Goal: Information Seeking & Learning: Learn about a topic

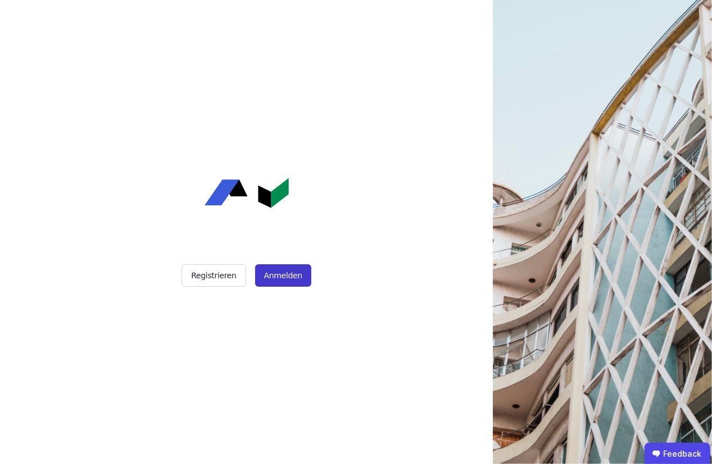
click at [285, 276] on button "Anmelden" at bounding box center [283, 276] width 56 height 22
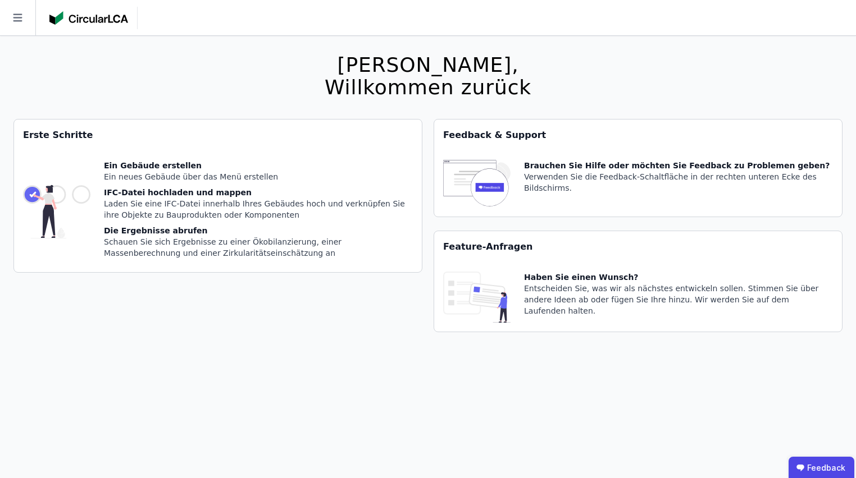
click at [8, 191] on div "[PERSON_NAME], Willkommen zurück Sie verwenden derzeit eine Beta-Version. Es kö…" at bounding box center [428, 275] width 856 height 478
click at [51, 197] on img at bounding box center [56, 211] width 67 height 103
click at [18, 20] on icon at bounding box center [17, 18] width 9 height 8
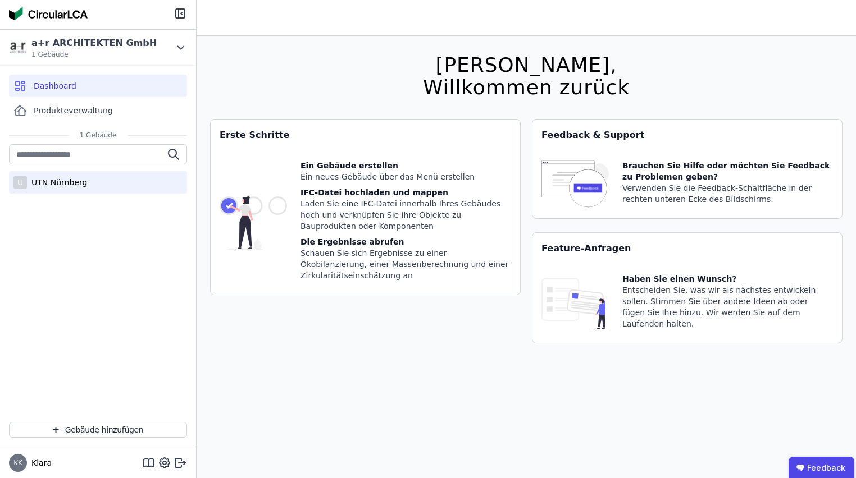
click at [38, 185] on div "UTN Nürnberg" at bounding box center [57, 182] width 60 height 11
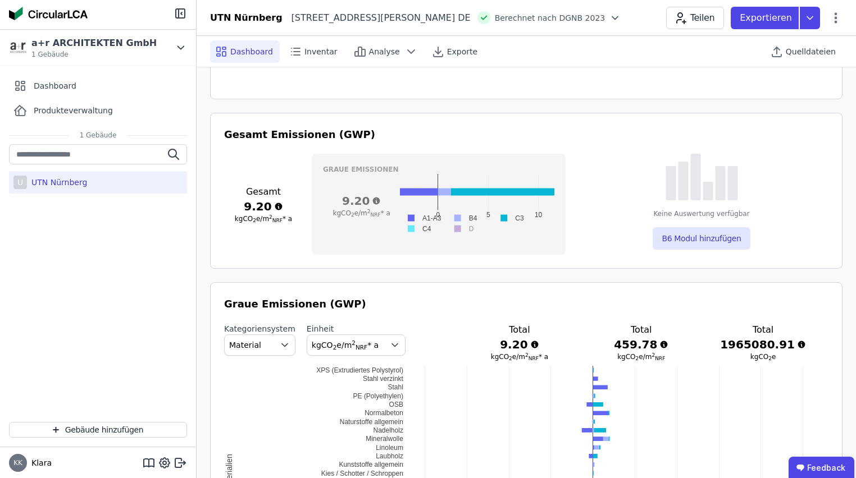
scroll to position [404, 0]
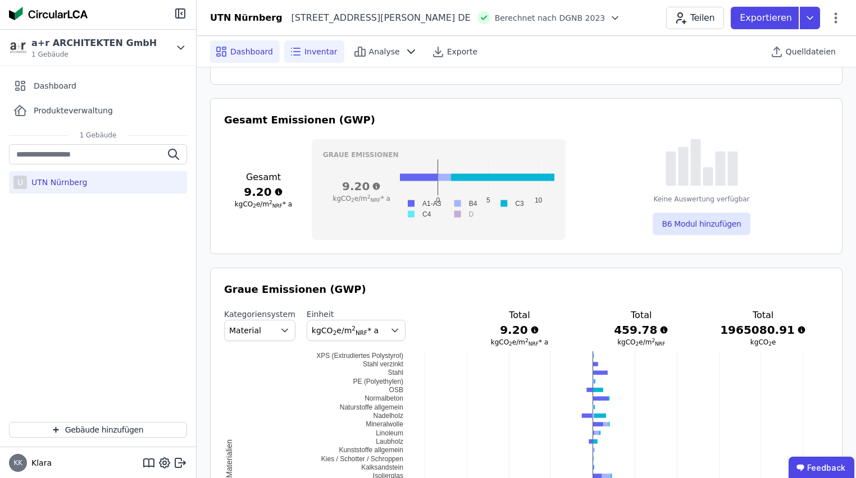
click at [305, 43] on div "Inventar" at bounding box center [314, 51] width 60 height 22
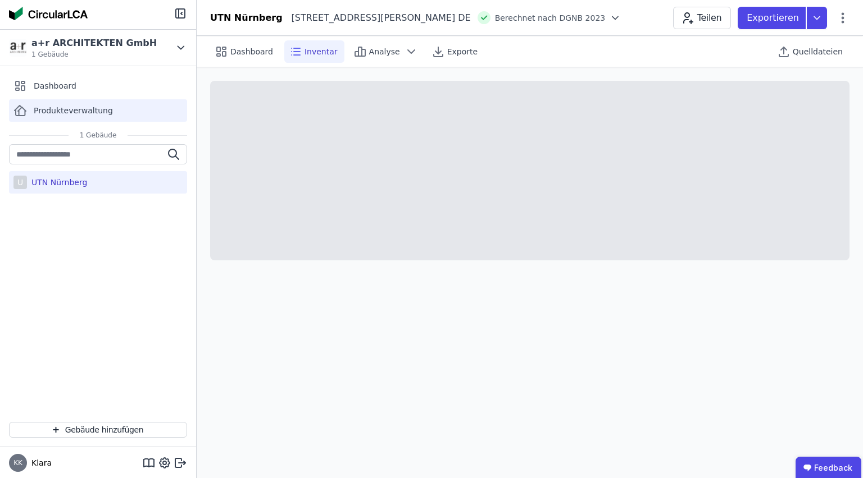
click at [65, 111] on span "Produkteverwaltung" at bounding box center [73, 110] width 79 height 11
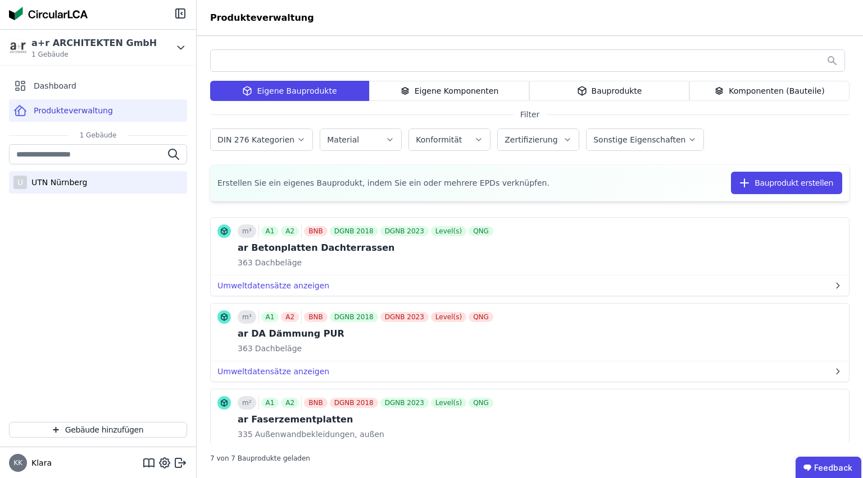
click at [43, 184] on div "UTN Nürnberg" at bounding box center [57, 182] width 60 height 11
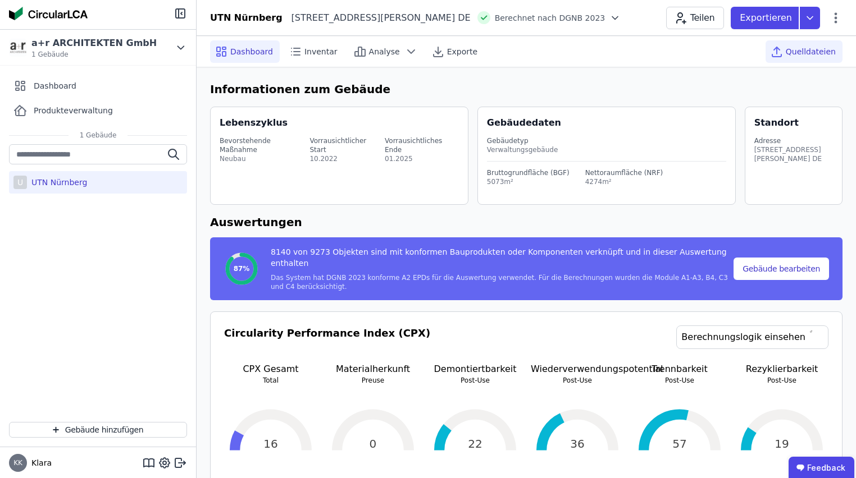
click at [711, 52] on span "Quelldateien" at bounding box center [811, 51] width 50 height 11
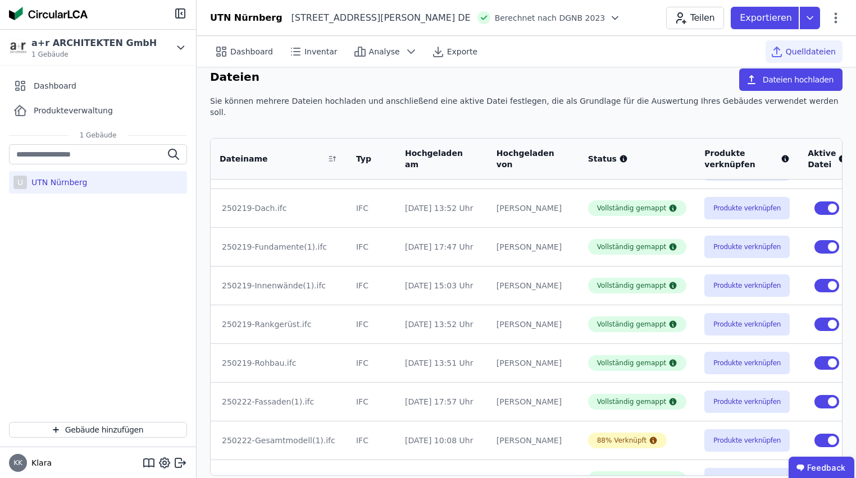
scroll to position [45, 0]
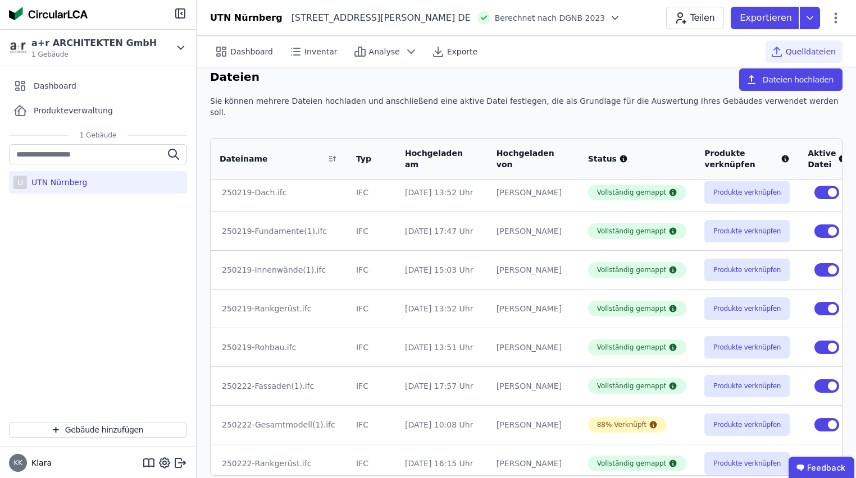
click at [279, 420] on div "250222-Gesamtmodell(1).ifc" at bounding box center [279, 425] width 114 height 11
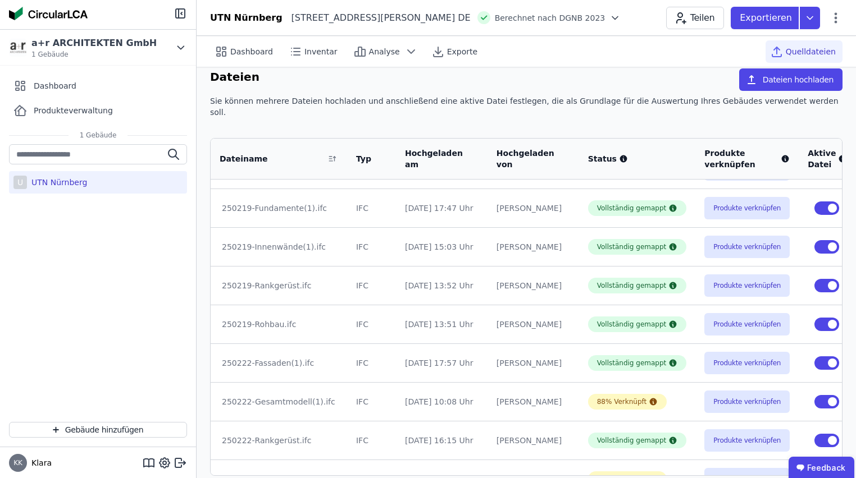
scroll to position [89, 0]
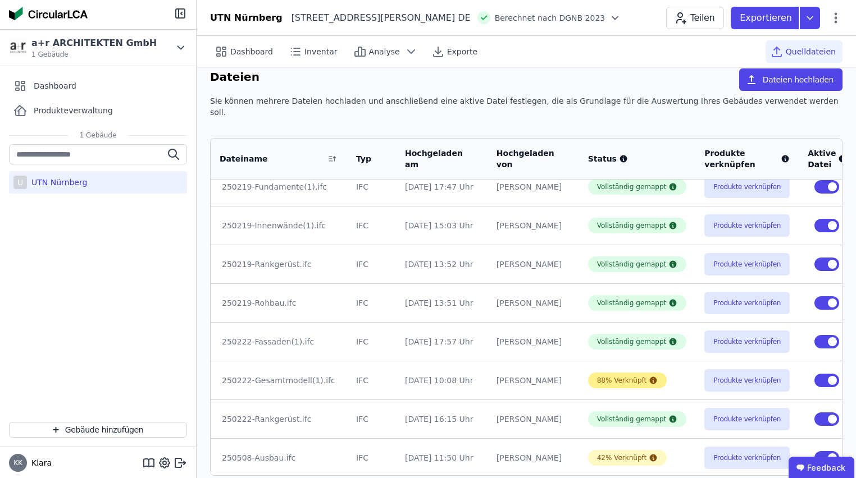
click at [617, 376] on div "88% Verknüpft" at bounding box center [622, 380] width 50 height 9
click at [711, 370] on button "Produkte verknüpfen" at bounding box center [746, 381] width 85 height 22
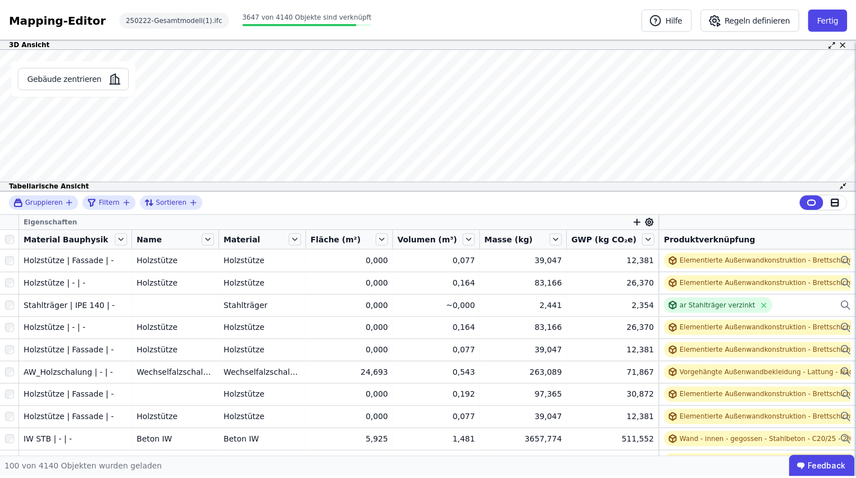
scroll to position [12, 0]
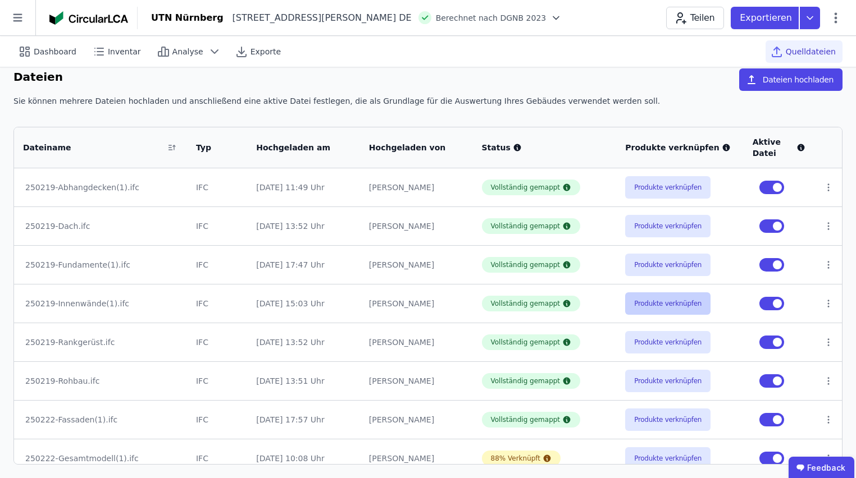
click at [648, 303] on button "Produkte verknüpfen" at bounding box center [667, 304] width 85 height 22
click at [171, 43] on div "Analyse" at bounding box center [189, 51] width 74 height 22
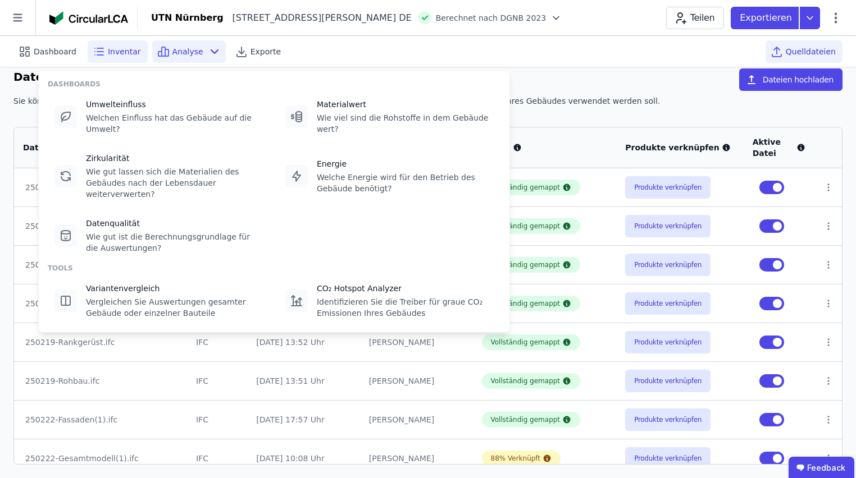
click at [124, 45] on div "Inventar" at bounding box center [118, 51] width 60 height 22
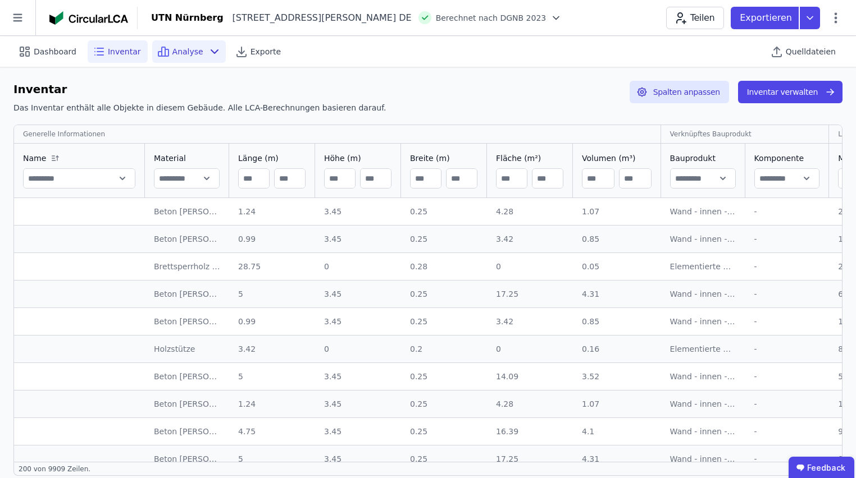
click at [165, 49] on icon at bounding box center [166, 52] width 3 height 7
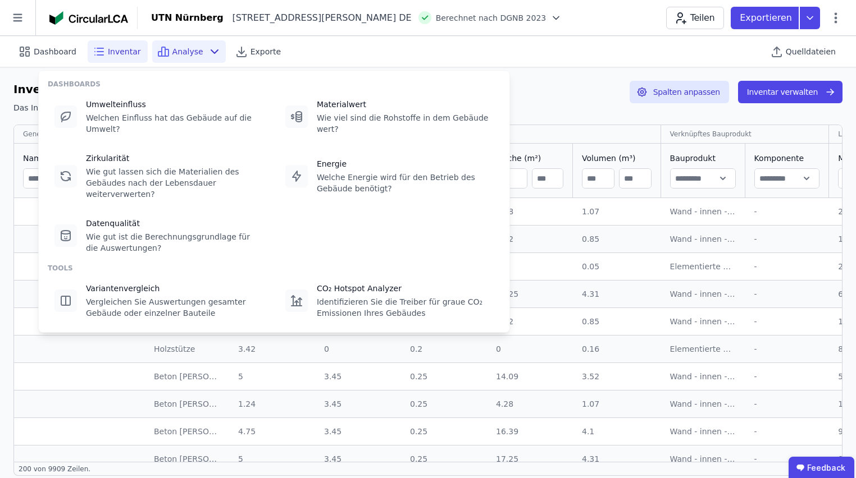
click at [133, 129] on div "Umwelteinfluss Welchen Einfluss hat das Gebäude auf die Umwelt? Materialwert Wi…" at bounding box center [274, 176] width 453 height 164
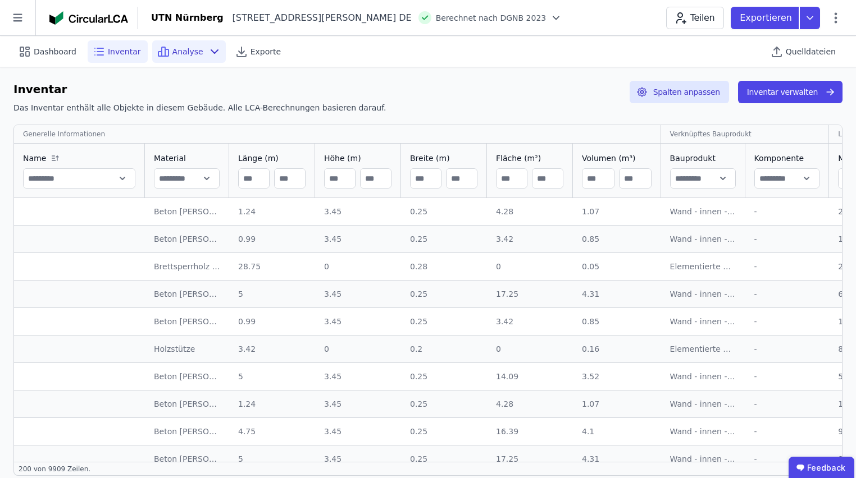
click at [174, 51] on span "Analyse" at bounding box center [187, 51] width 31 height 11
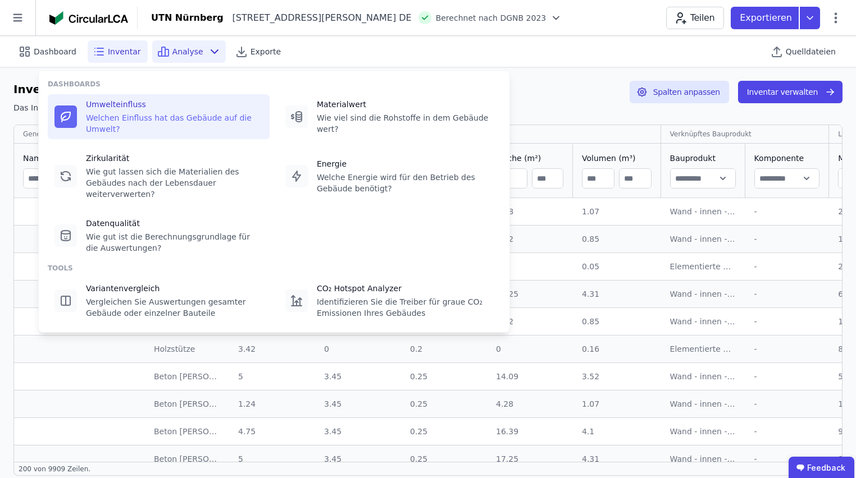
click at [163, 118] on div "Welchen Einfluss hat das Gebäude auf die Umwelt?" at bounding box center [174, 123] width 177 height 22
